Goal: Task Accomplishment & Management: Manage account settings

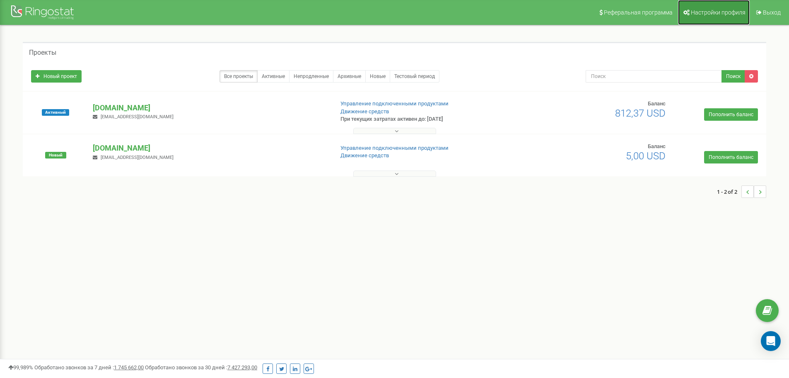
click at [733, 12] on span "Настройки профиля" at bounding box center [718, 12] width 55 height 7
click at [122, 149] on p "[DOMAIN_NAME]" at bounding box center [210, 148] width 234 height 11
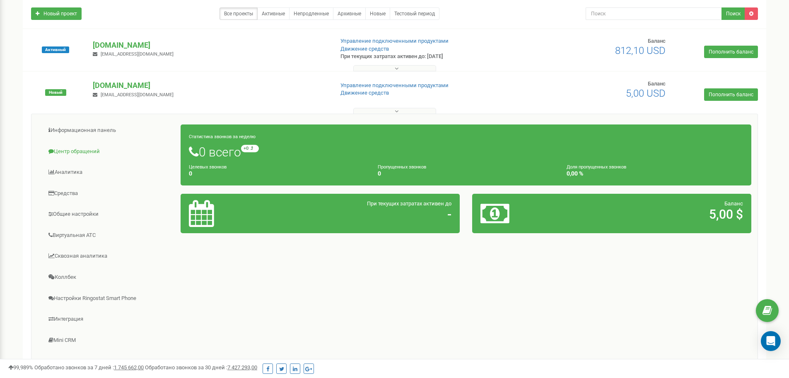
scroll to position [120, 0]
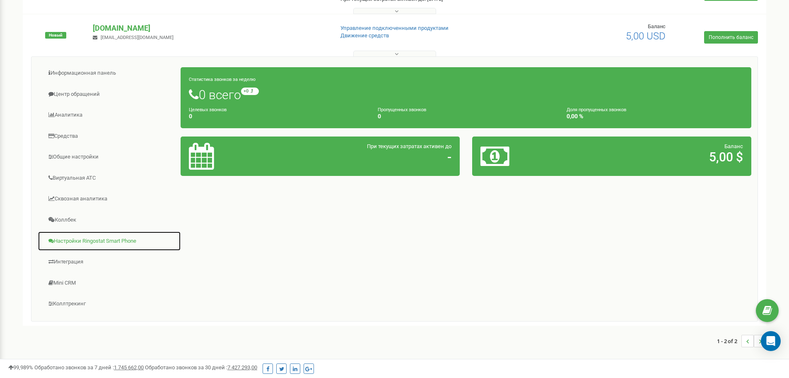
click at [105, 242] on link "Настройки Ringostat Smart Phone" at bounding box center [109, 241] width 143 height 20
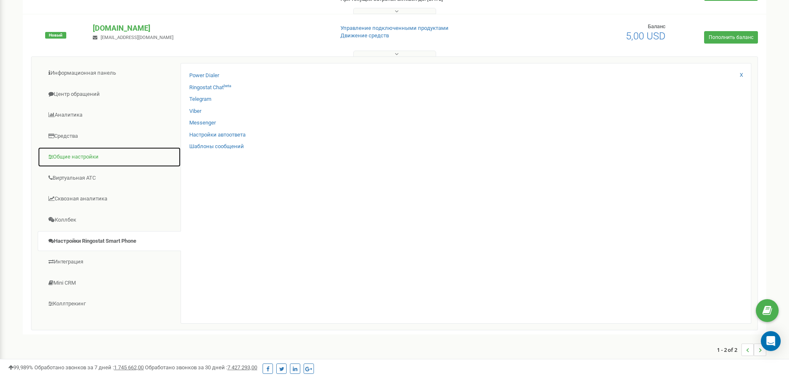
click at [93, 160] on link "Общие настройки" at bounding box center [109, 157] width 143 height 20
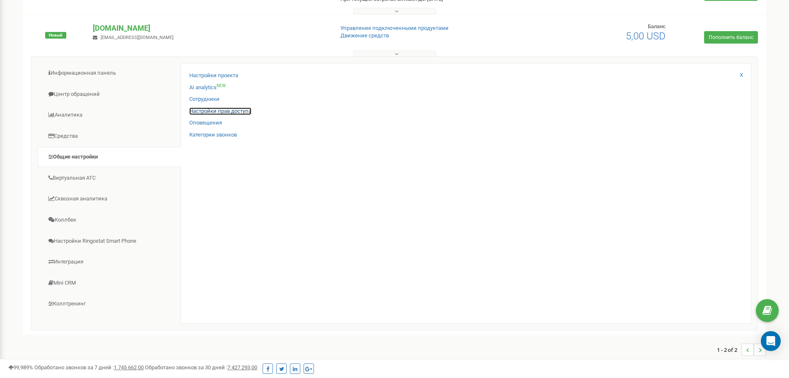
click at [237, 112] on link "Настройки прав доступа" at bounding box center [220, 111] width 62 height 8
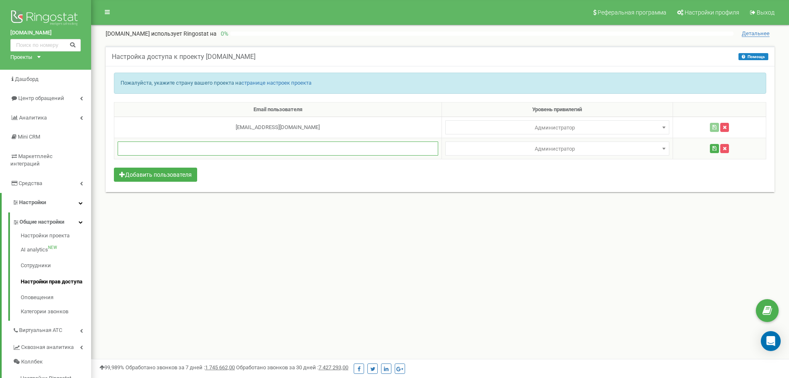
click at [183, 148] on input "text" at bounding box center [278, 148] width 321 height 14
paste input "v.slava.de@gmail.com"
type input "v.slava.de@gmail.com"
click at [184, 176] on button "Добавить пользователя" at bounding box center [155, 174] width 83 height 14
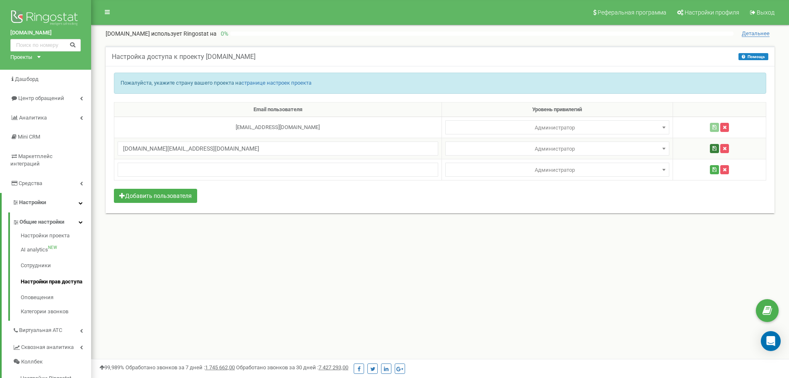
click at [713, 149] on icon "button" at bounding box center [715, 148] width 4 height 5
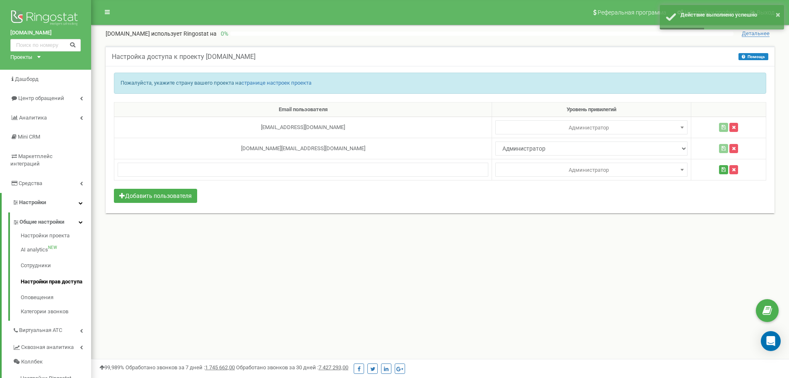
click at [593, 218] on div "Настройка доступа к проекту grizzly.agency Помощь Помощь В этом меню владелец а…" at bounding box center [440, 134] width 682 height 177
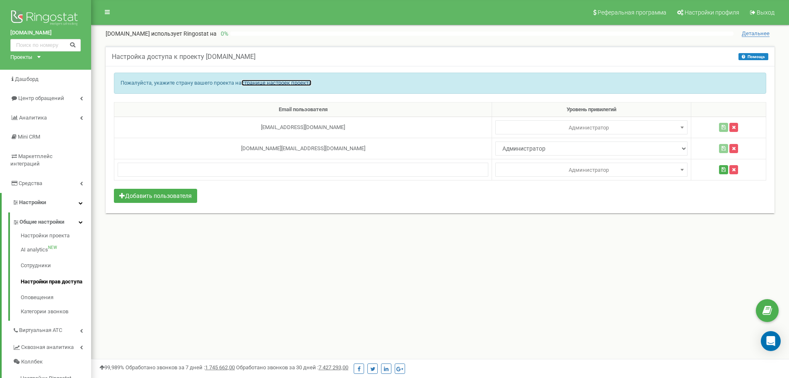
click at [290, 83] on link "странице настроек проекта" at bounding box center [277, 83] width 70 height 6
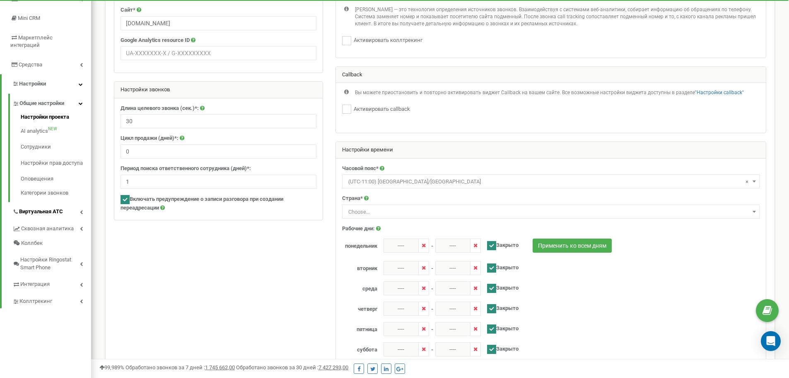
scroll to position [124, 0]
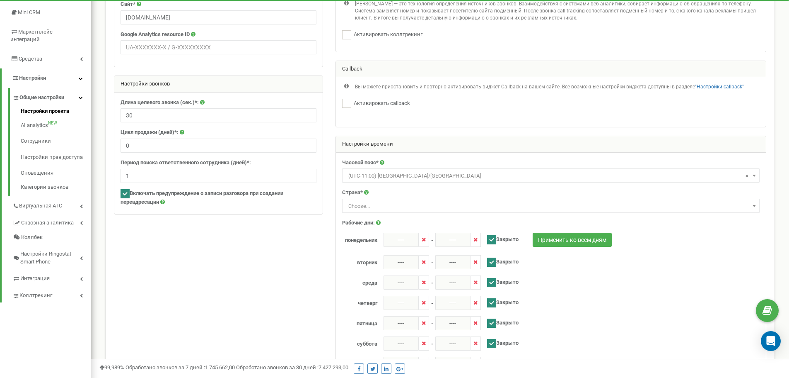
click at [389, 205] on span "Choose..." at bounding box center [551, 206] width 412 height 12
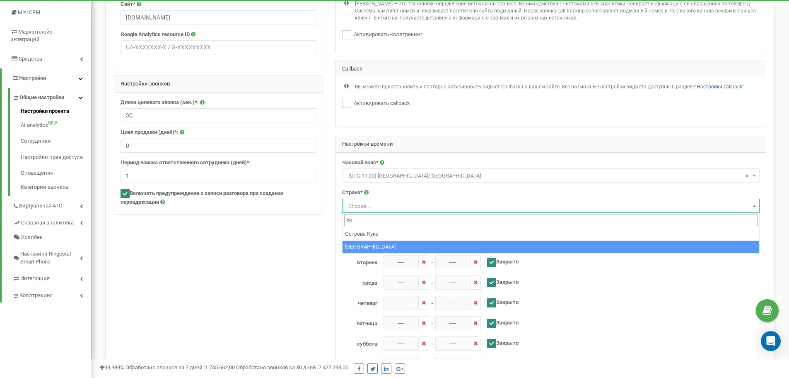
type input "Ук"
select select "UKR"
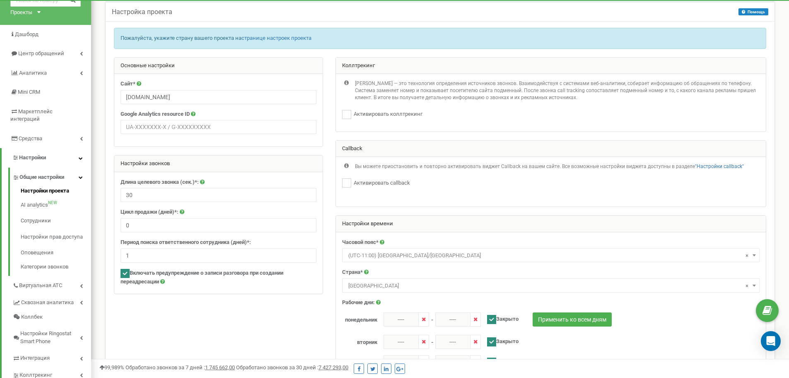
scroll to position [41, 0]
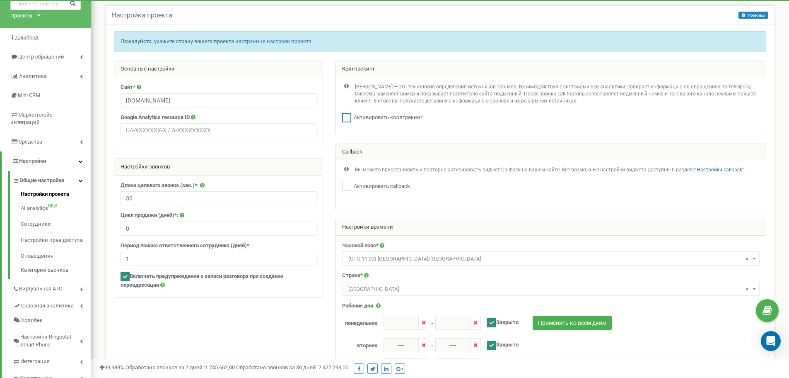
click at [354, 115] on label "Активировать коллтрекинг" at bounding box center [386, 118] width 71 height 8
checkbox input "true"
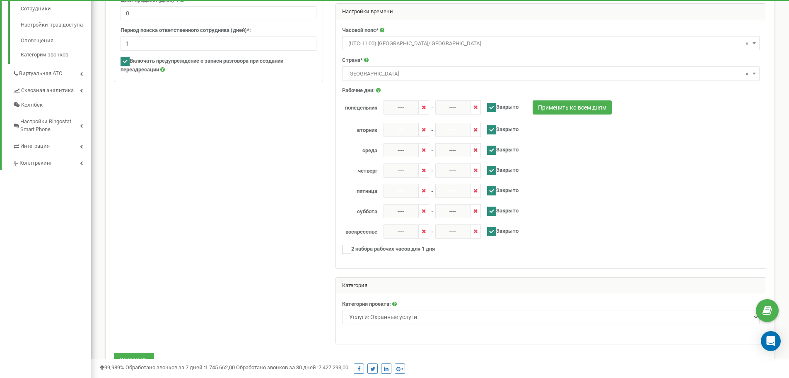
scroll to position [283, 0]
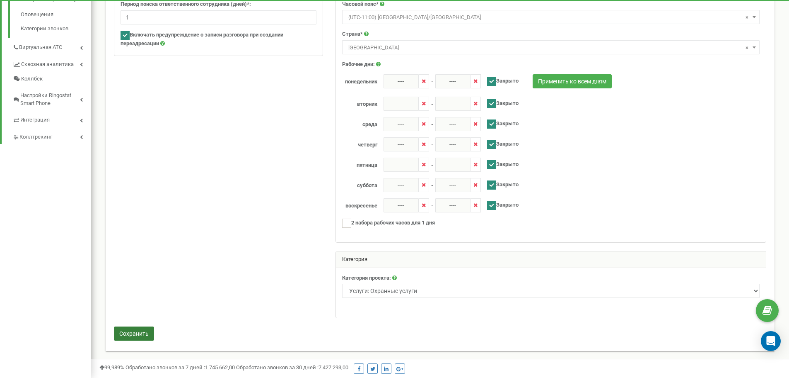
click at [146, 329] on button "Сохранить" at bounding box center [134, 333] width 40 height 14
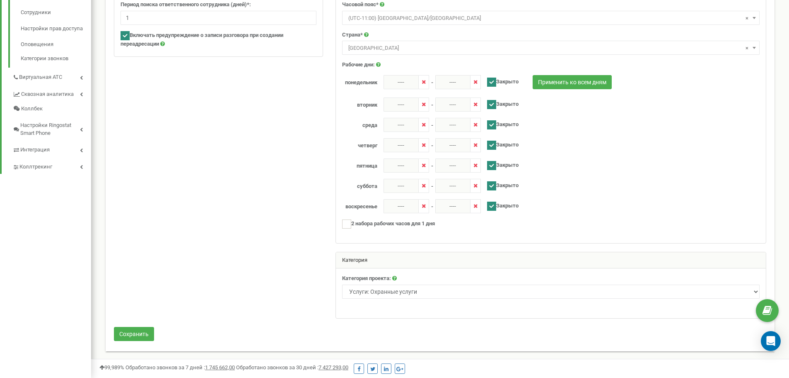
scroll to position [253, 0]
drag, startPoint x: 151, startPoint y: 332, endPoint x: 308, endPoint y: 202, distance: 203.7
click at [151, 332] on button "Сохранить" at bounding box center [134, 333] width 40 height 14
